Goal: Information Seeking & Learning: Understand process/instructions

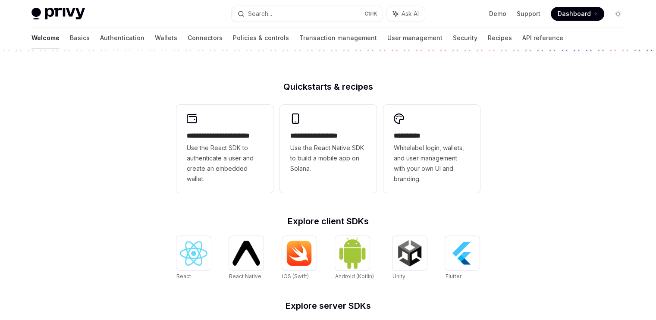
scroll to position [189, 0]
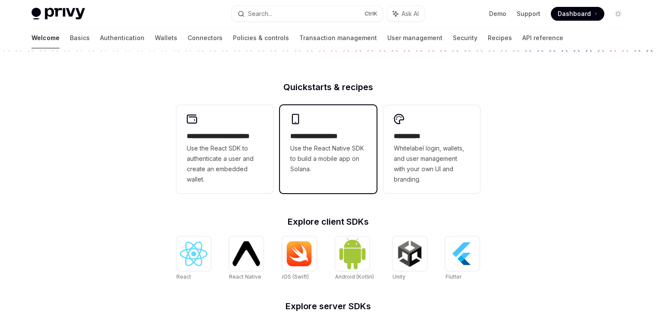
click at [311, 164] on span "Use the React Native SDK to build a mobile app on Solana." at bounding box center [328, 158] width 76 height 31
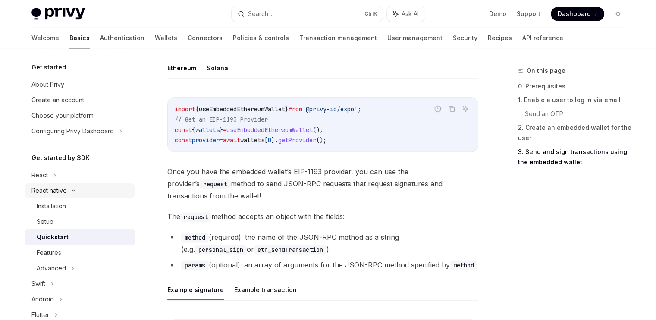
scroll to position [1020, 0]
click at [41, 171] on div "React" at bounding box center [40, 175] width 16 height 10
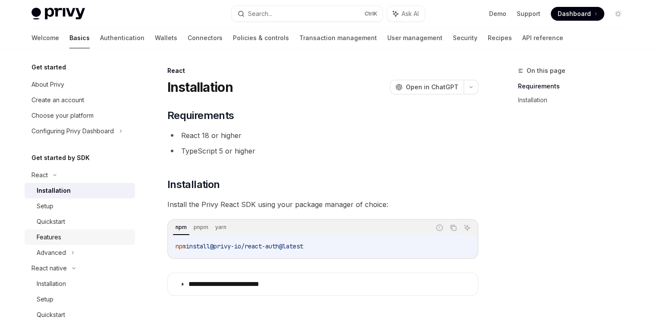
click at [61, 230] on link "Features" at bounding box center [80, 238] width 110 height 16
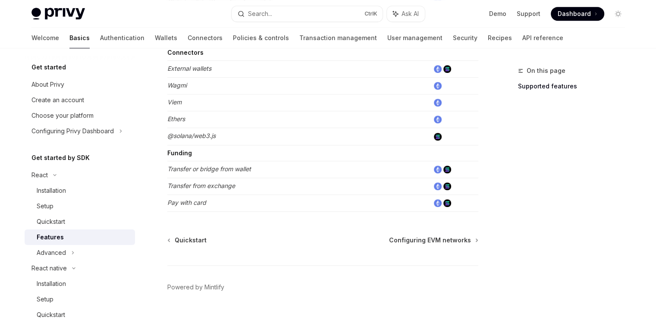
scroll to position [578, 0]
click at [66, 195] on div "Installation" at bounding box center [51, 191] width 29 height 10
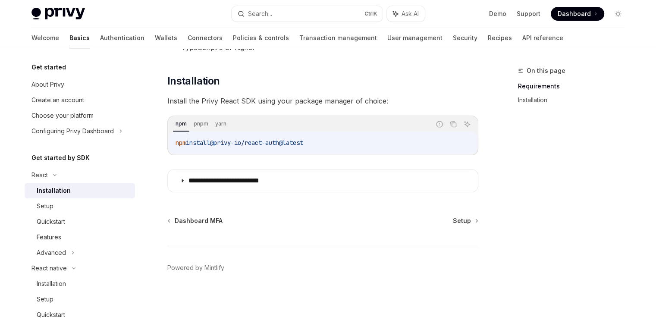
scroll to position [103, 0]
click at [459, 224] on span "Setup" at bounding box center [462, 221] width 18 height 9
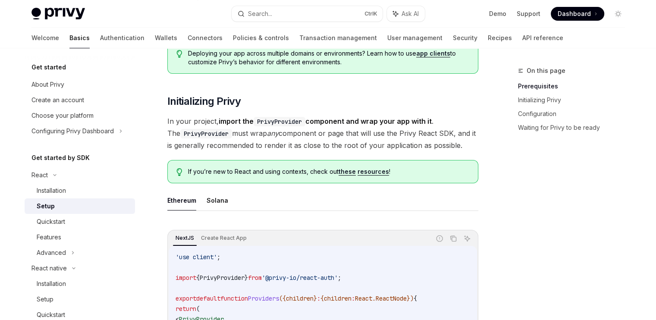
scroll to position [135, 0]
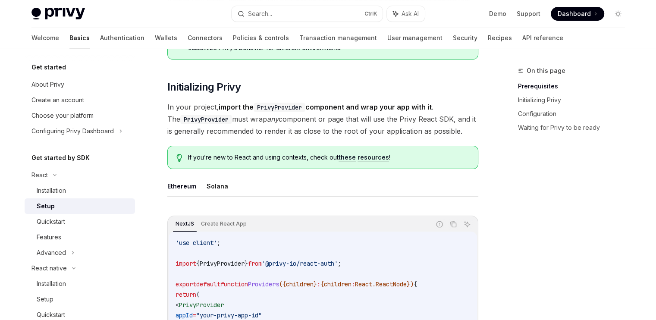
click at [217, 186] on button "Solana" at bounding box center [218, 186] width 22 height 20
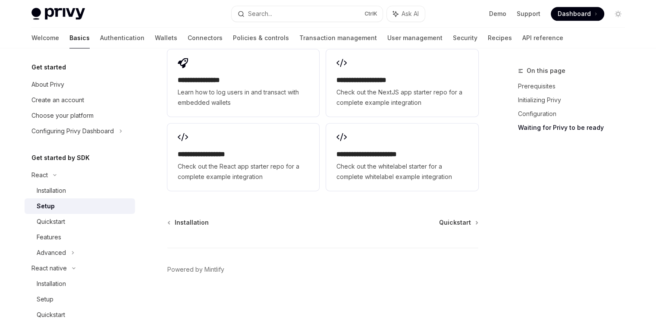
scroll to position [1158, 0]
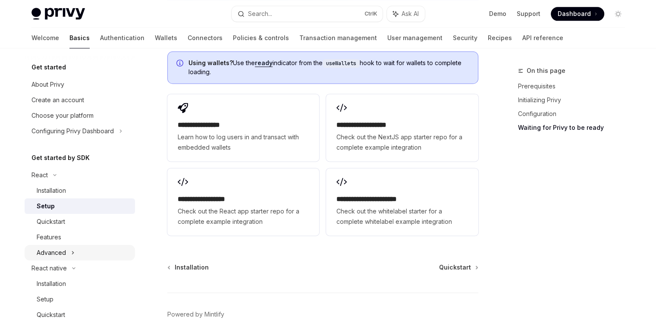
click at [54, 254] on div "Advanced" at bounding box center [51, 253] width 29 height 10
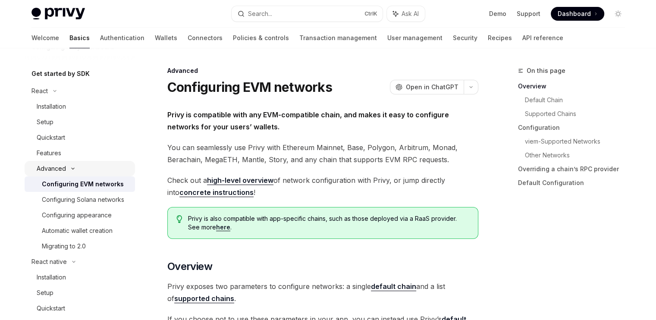
scroll to position [85, 0]
click at [65, 205] on div "Configuring Solana networks" at bounding box center [83, 199] width 82 height 10
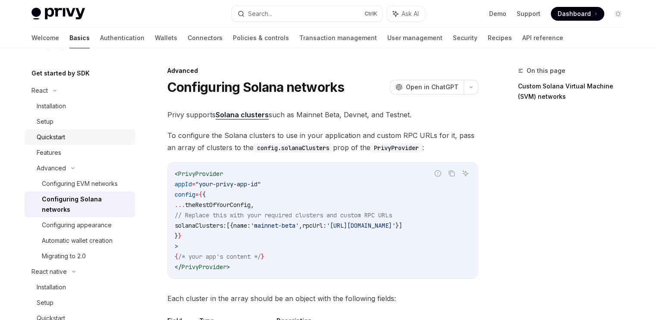
click at [74, 132] on div "Quickstart" at bounding box center [83, 137] width 93 height 10
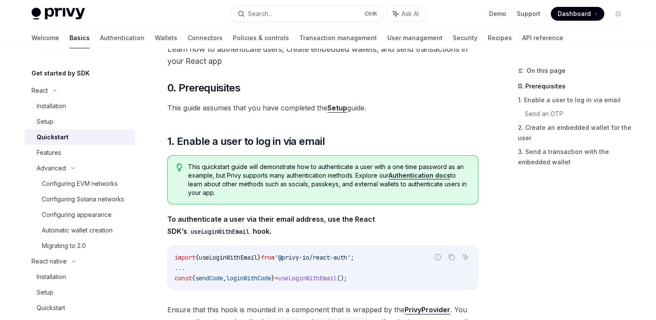
scroll to position [42, 0]
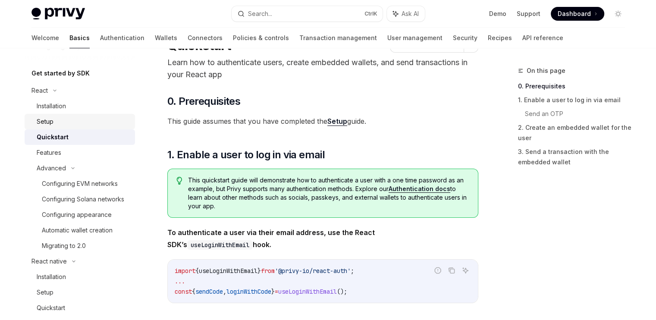
click at [122, 126] on div "Setup" at bounding box center [83, 122] width 93 height 10
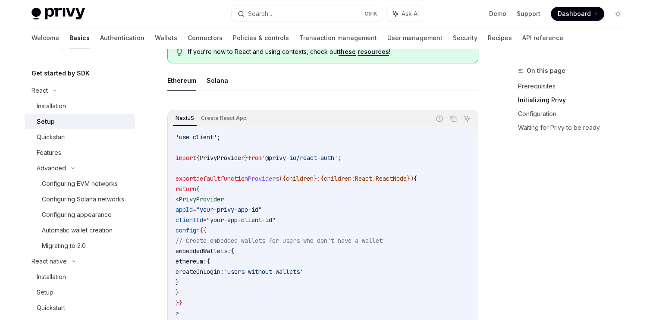
scroll to position [186, 0]
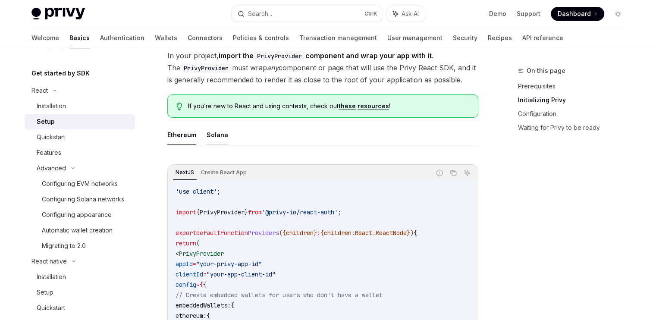
click at [217, 139] on button "Solana" at bounding box center [218, 135] width 22 height 20
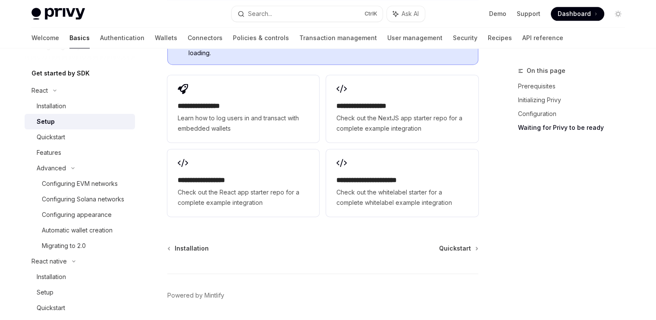
scroll to position [1183, 0]
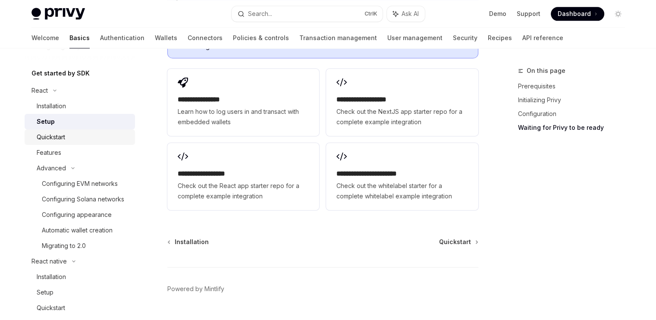
click at [90, 142] on div "Quickstart" at bounding box center [83, 137] width 93 height 10
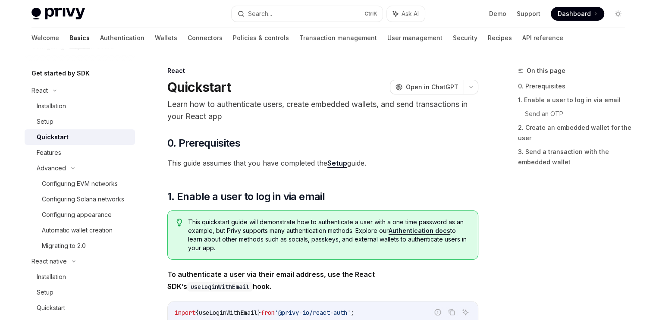
type textarea "*"
click at [426, 90] on span "Open in ChatGPT" at bounding box center [432, 87] width 53 height 9
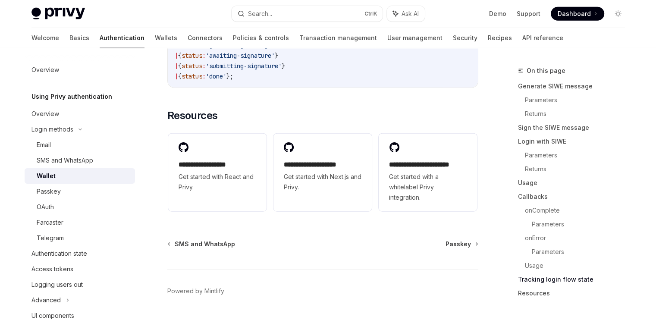
scroll to position [2298, 0]
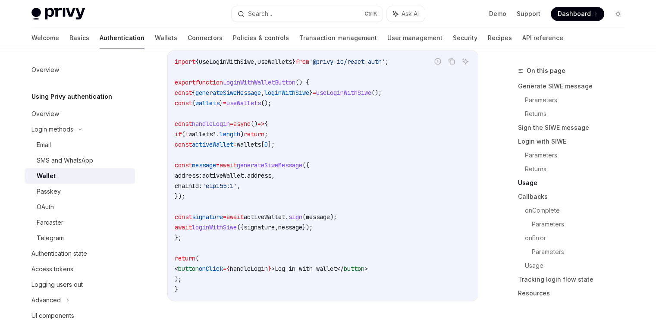
scroll to position [1043, 0]
click at [40, 115] on div "Overview" at bounding box center [46, 114] width 28 height 10
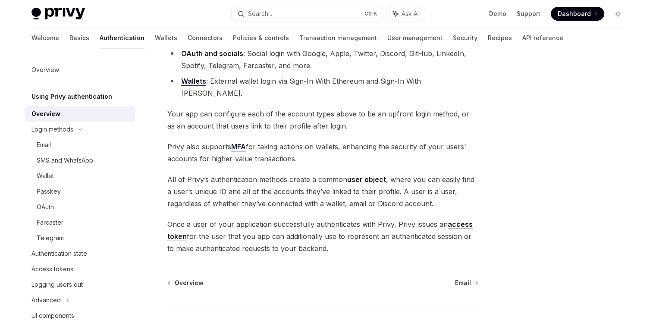
scroll to position [147, 0]
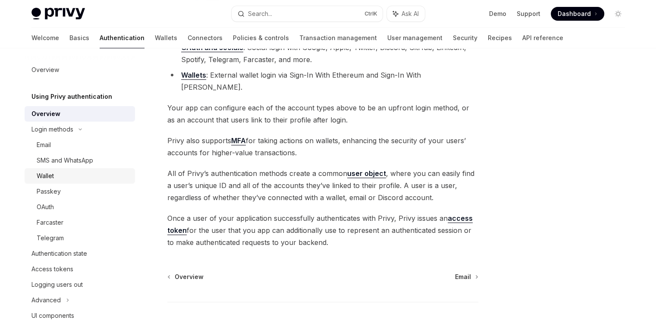
click at [79, 176] on div "Wallet" at bounding box center [83, 176] width 93 height 10
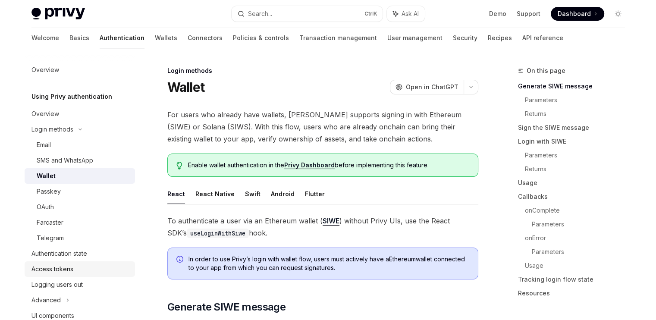
click at [70, 264] on div "Access tokens" at bounding box center [53, 269] width 42 height 10
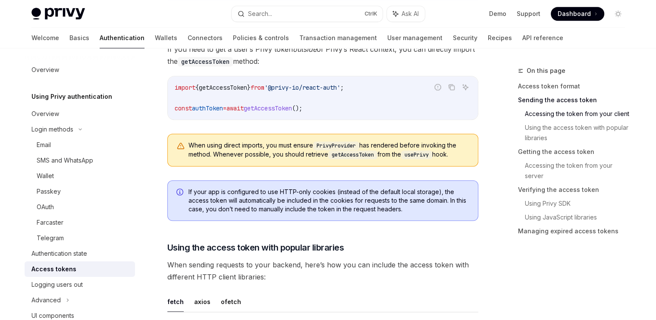
scroll to position [550, 0]
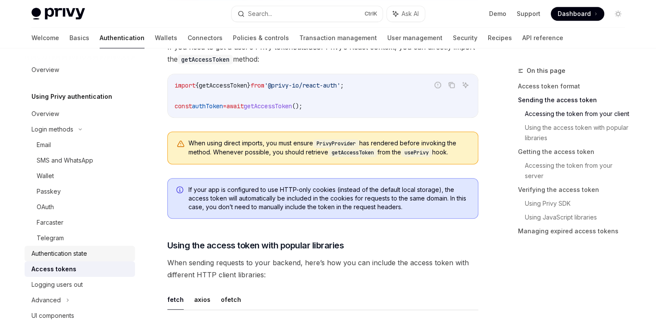
click at [95, 252] on div "Authentication state" at bounding box center [81, 254] width 98 height 10
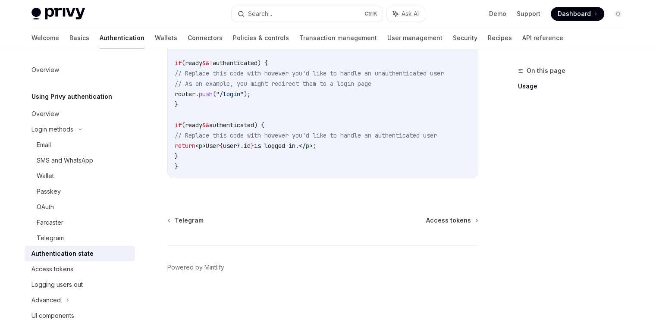
scroll to position [414, 0]
click at [74, 171] on div "Wallet" at bounding box center [83, 176] width 93 height 10
type textarea "*"
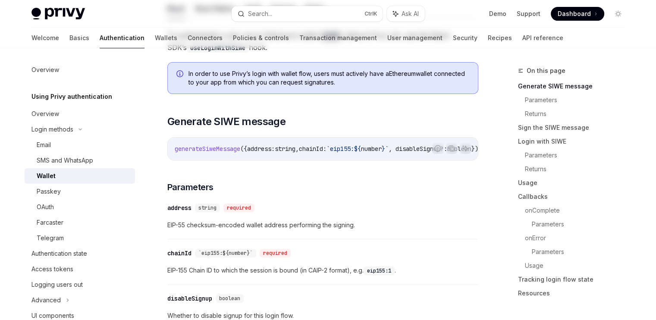
scroll to position [231, 0]
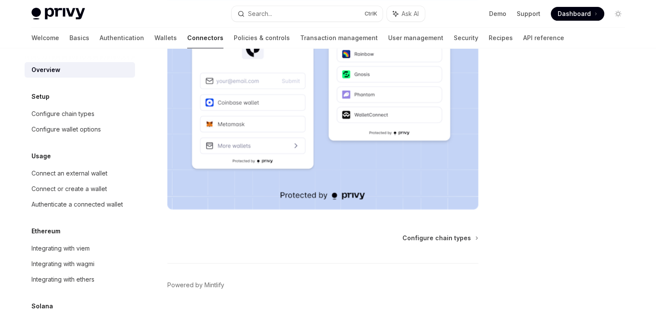
scroll to position [233, 0]
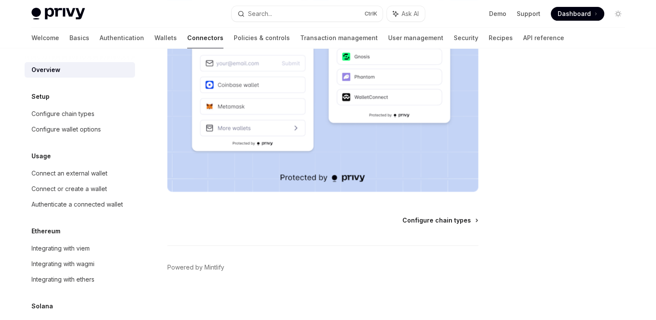
click at [421, 221] on span "Configure chain types" at bounding box center [437, 220] width 69 height 9
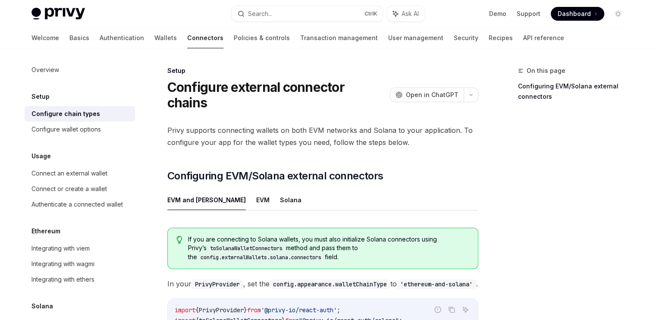
scroll to position [64, 0]
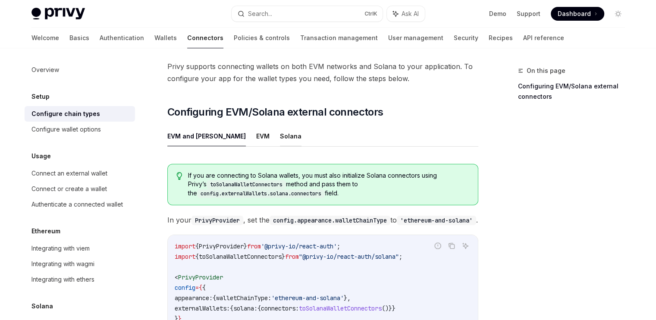
click at [280, 126] on button "Solana" at bounding box center [291, 136] width 22 height 20
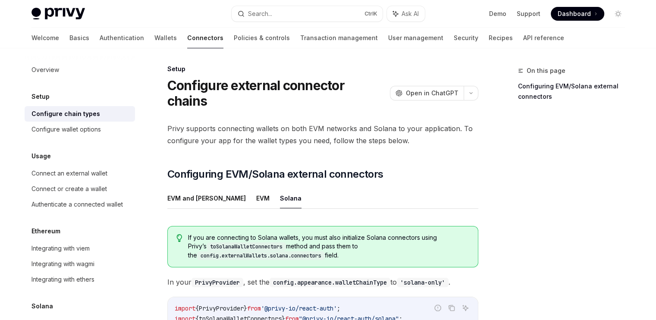
scroll to position [1, 0]
click at [71, 127] on div "Configure wallet options" at bounding box center [66, 129] width 69 height 10
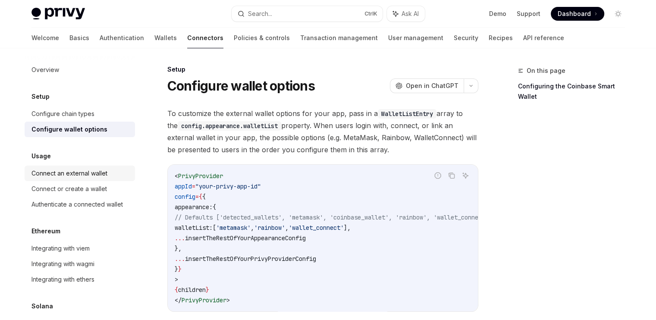
click at [67, 169] on div "Connect an external wallet" at bounding box center [70, 173] width 76 height 10
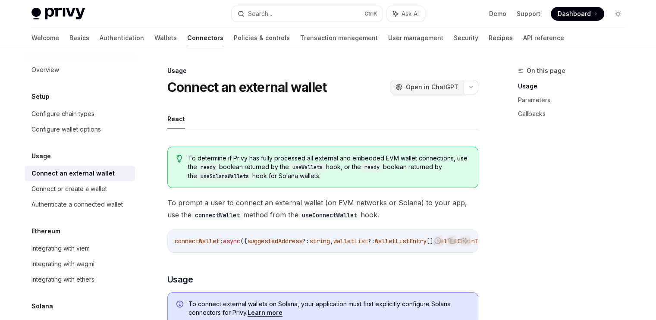
click at [417, 86] on span "Open in ChatGPT" at bounding box center [432, 87] width 53 height 9
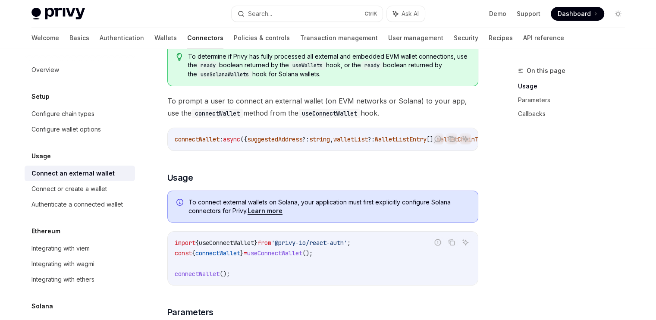
click at [204, 136] on span "connectWallet" at bounding box center [197, 140] width 45 height 8
copy span "connectWallet"
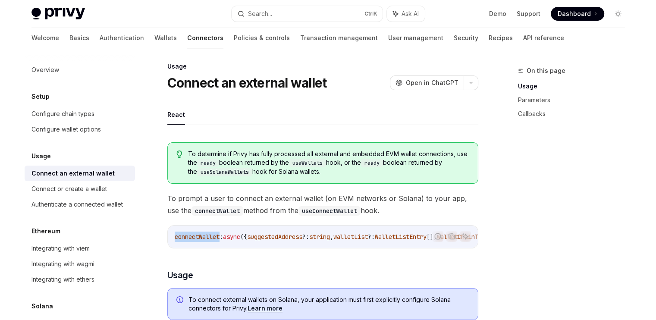
scroll to position [2, 0]
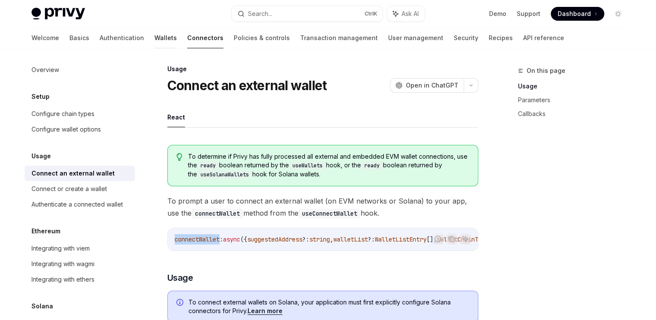
click at [155, 42] on link "Wallets" at bounding box center [166, 38] width 22 height 21
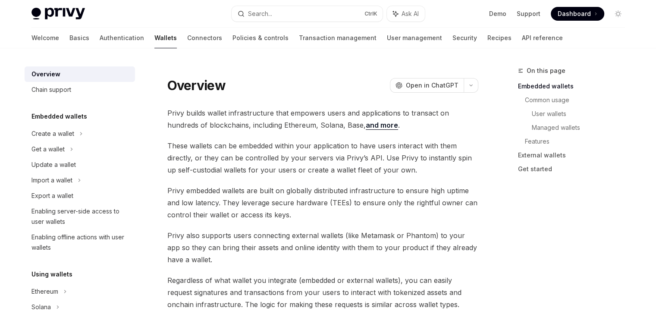
scroll to position [40, 0]
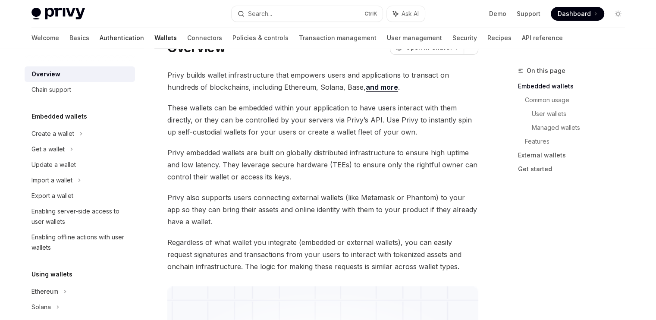
click at [100, 33] on link "Authentication" at bounding box center [122, 38] width 44 height 21
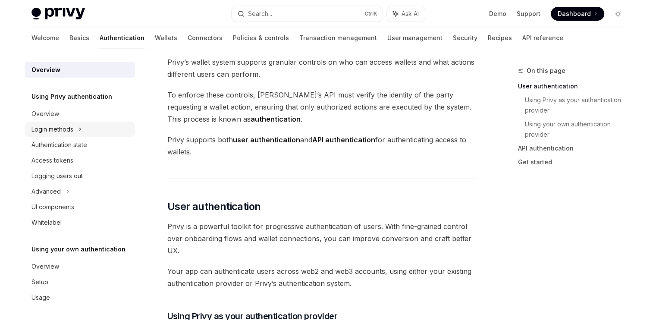
click at [77, 124] on div "Login methods" at bounding box center [80, 130] width 110 height 16
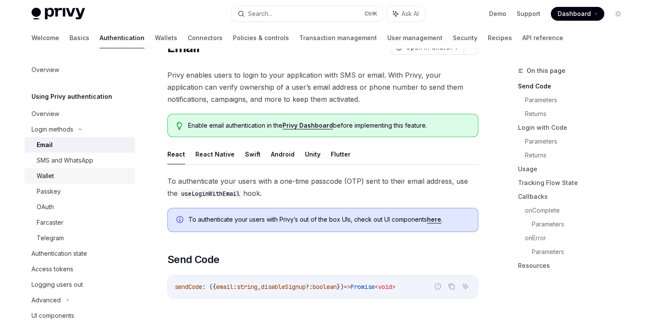
click at [69, 183] on link "Wallet" at bounding box center [80, 176] width 110 height 16
type textarea "*"
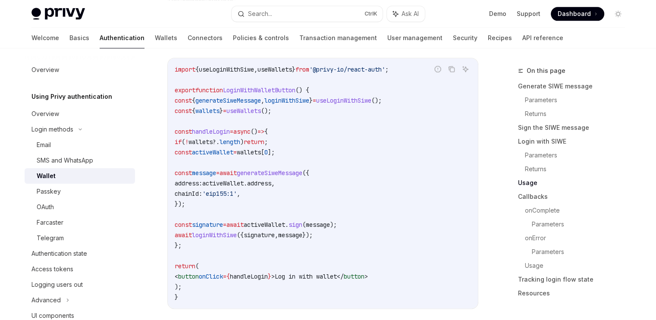
scroll to position [1034, 0]
